Goal: Task Accomplishment & Management: Use online tool/utility

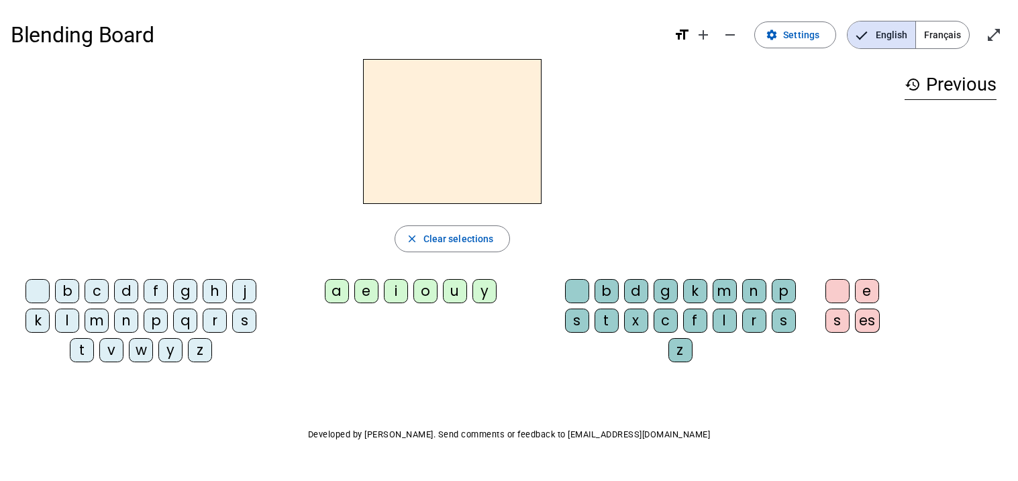
click at [939, 24] on span "Français" at bounding box center [942, 34] width 53 height 27
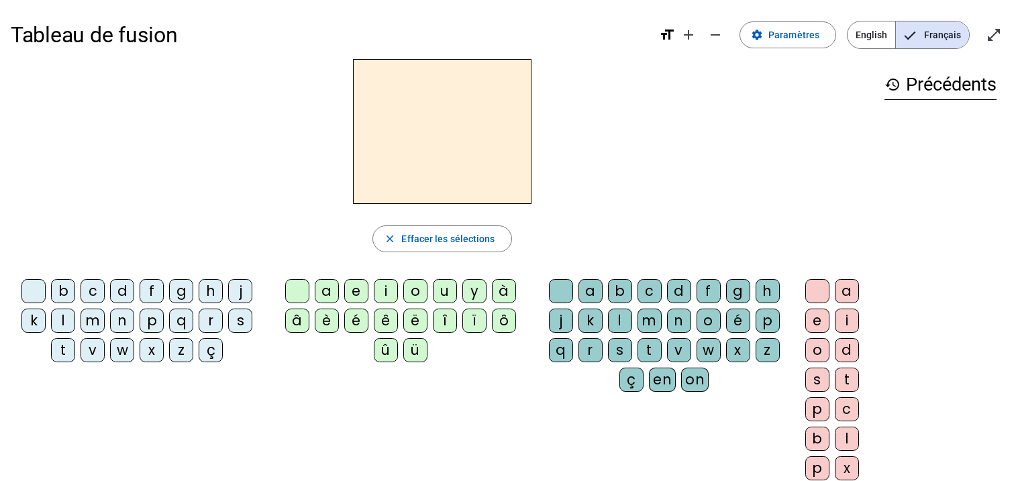
click at [123, 284] on div "d" at bounding box center [122, 291] width 24 height 24
click at [447, 291] on div "u" at bounding box center [445, 291] width 24 height 24
click at [650, 289] on div "c" at bounding box center [649, 291] width 24 height 24
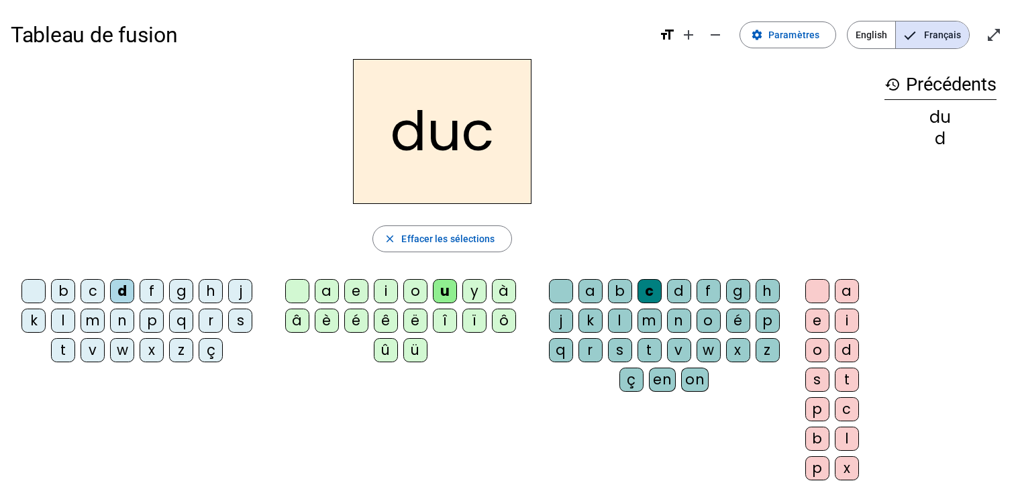
click at [560, 284] on div at bounding box center [561, 291] width 24 height 24
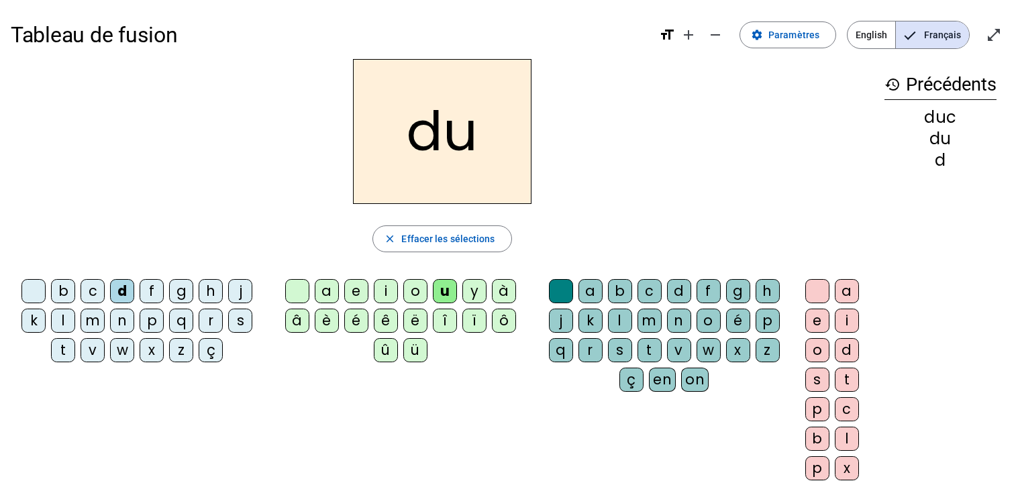
click at [362, 286] on div "e" at bounding box center [356, 291] width 24 height 24
click at [121, 322] on div "n" at bounding box center [122, 321] width 24 height 24
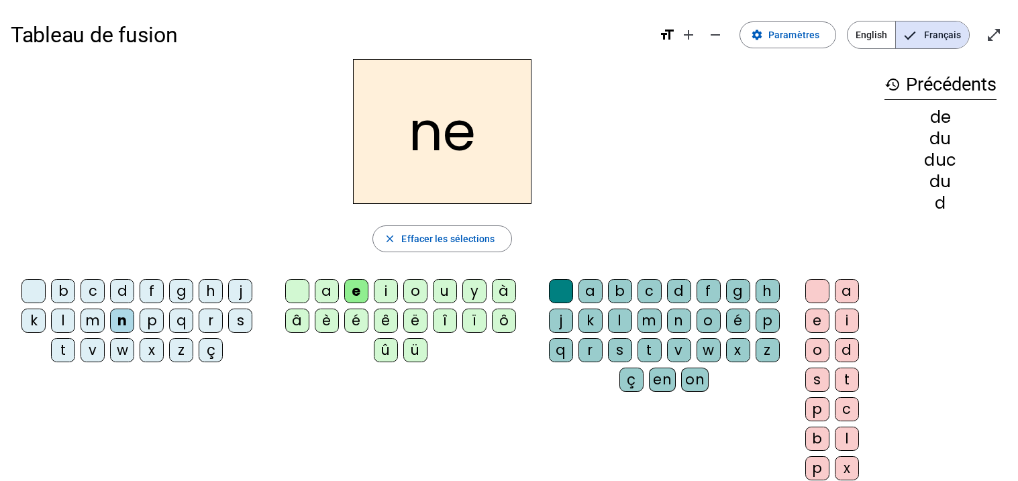
click at [93, 321] on div "m" at bounding box center [93, 321] width 24 height 24
click at [240, 323] on div "s" at bounding box center [240, 321] width 24 height 24
click at [444, 286] on div "u" at bounding box center [445, 291] width 24 height 24
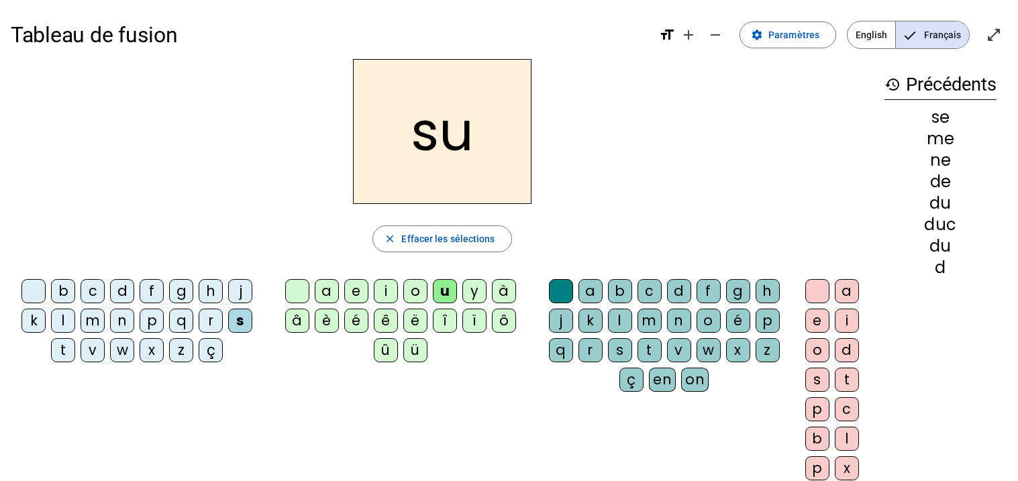
click at [127, 285] on div "d" at bounding box center [122, 291] width 24 height 24
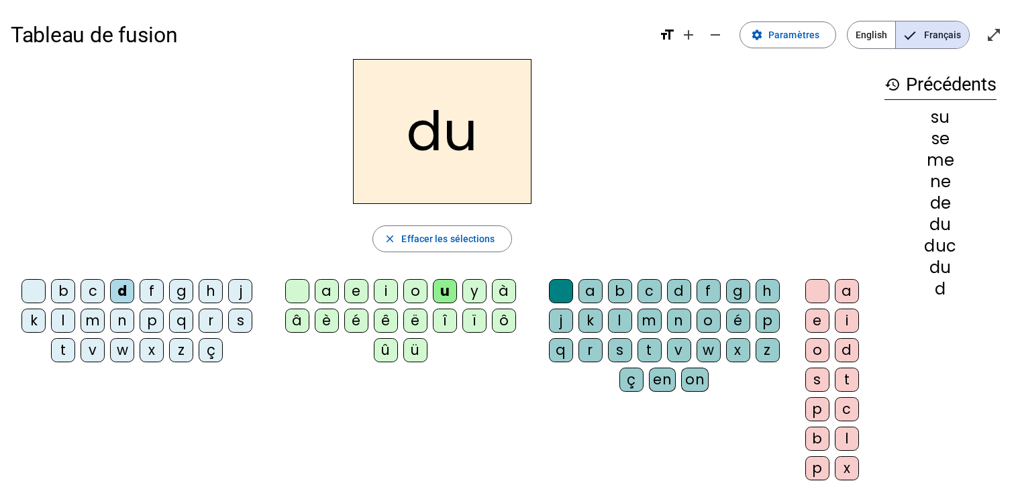
click at [64, 315] on div "l" at bounding box center [63, 321] width 24 height 24
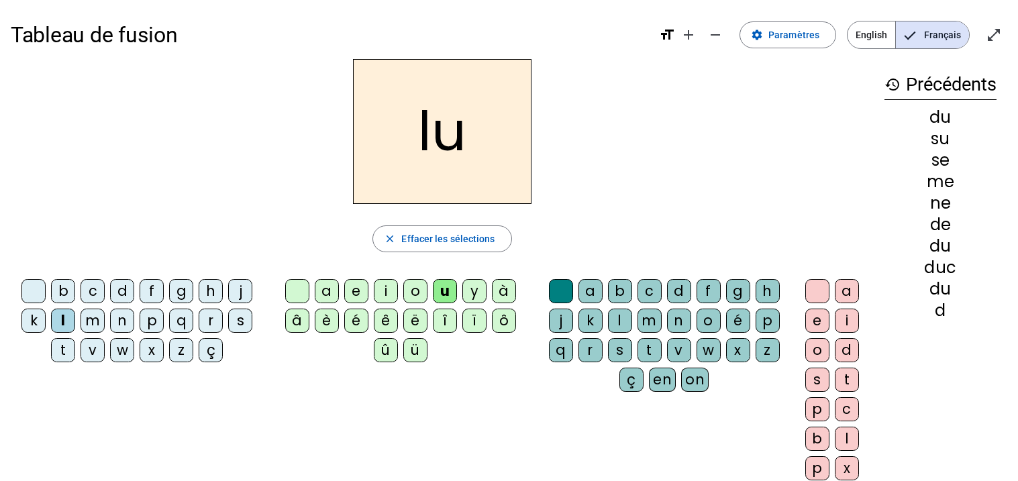
click at [325, 290] on div "a" at bounding box center [327, 291] width 24 height 24
click at [647, 289] on div "c" at bounding box center [649, 291] width 24 height 24
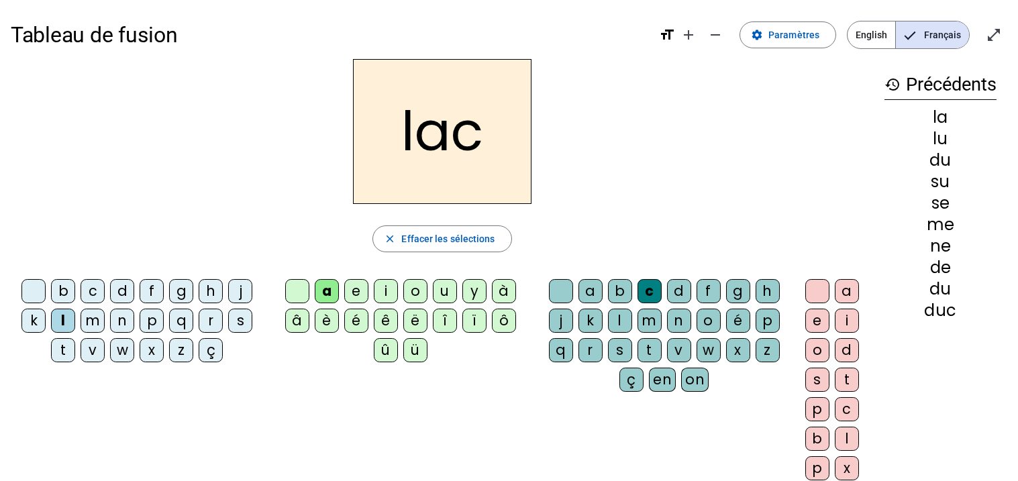
click at [56, 359] on div "t" at bounding box center [63, 350] width 24 height 24
click at [60, 295] on div "b" at bounding box center [63, 291] width 24 height 24
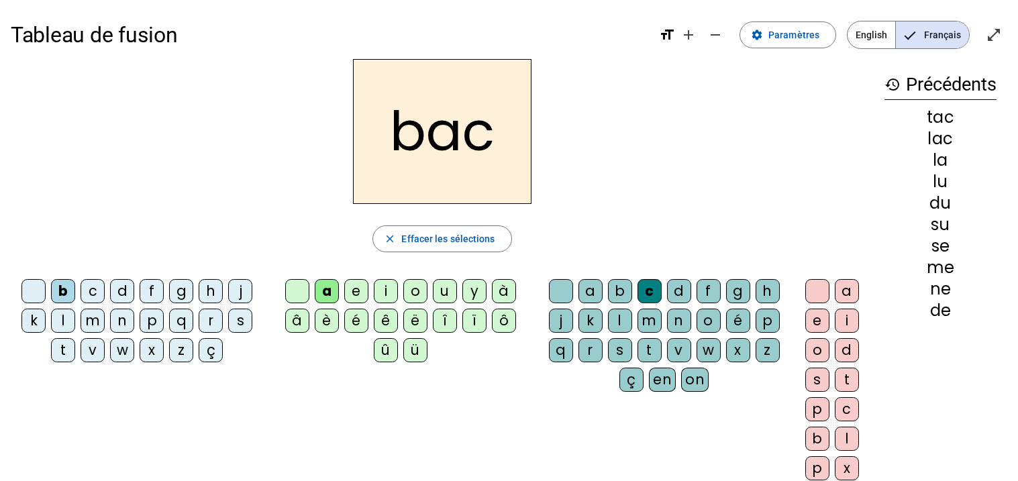
click at [243, 323] on div "s" at bounding box center [240, 321] width 24 height 24
click at [356, 287] on div "e" at bounding box center [356, 291] width 24 height 24
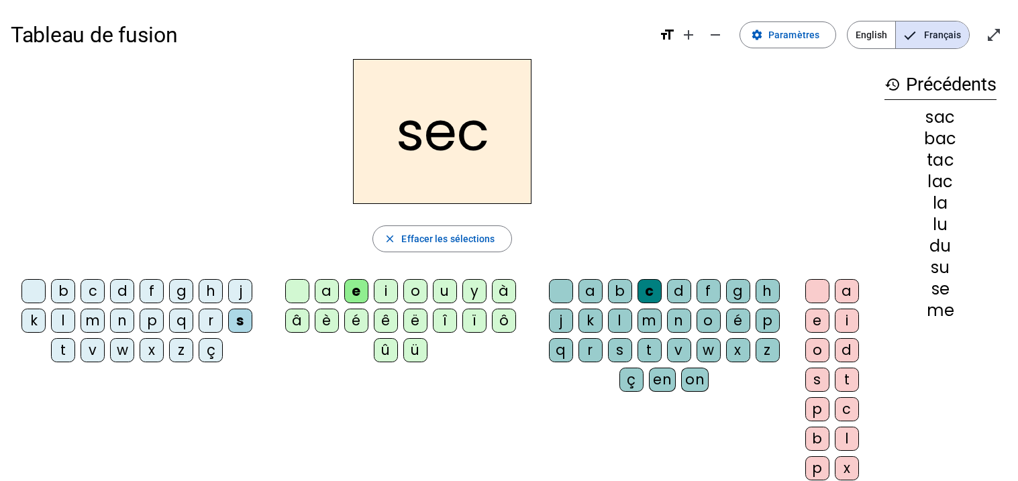
click at [616, 321] on div "l" at bounding box center [620, 321] width 24 height 24
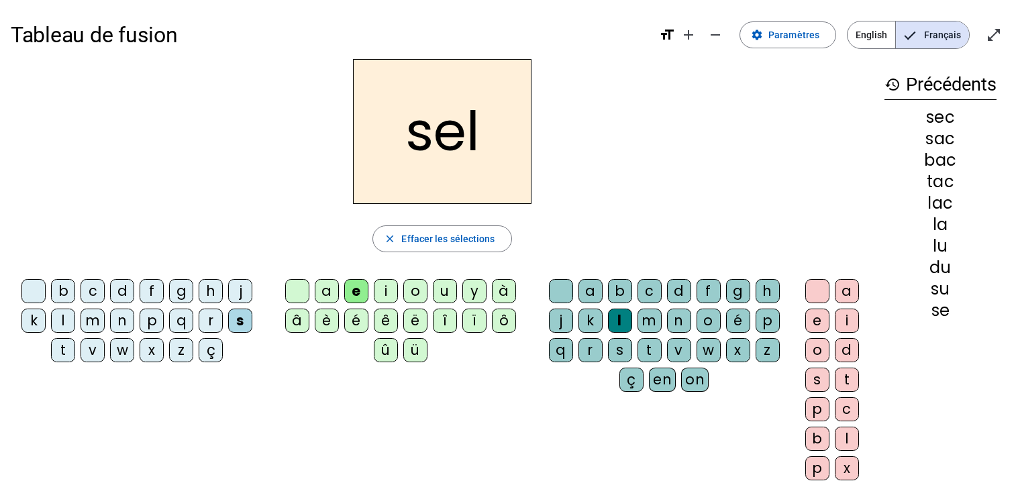
click at [409, 297] on div "o" at bounding box center [415, 291] width 24 height 24
